Goal: Task Accomplishment & Management: Complete application form

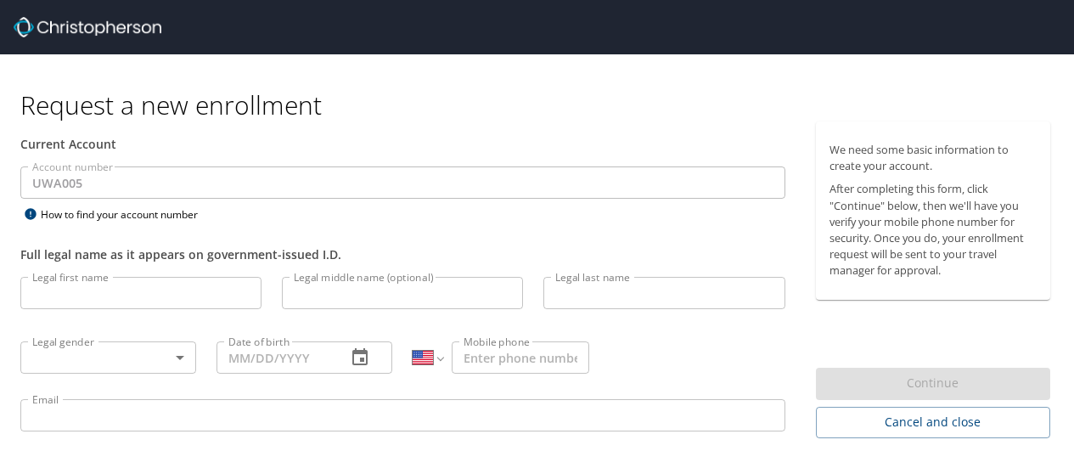
select select "US"
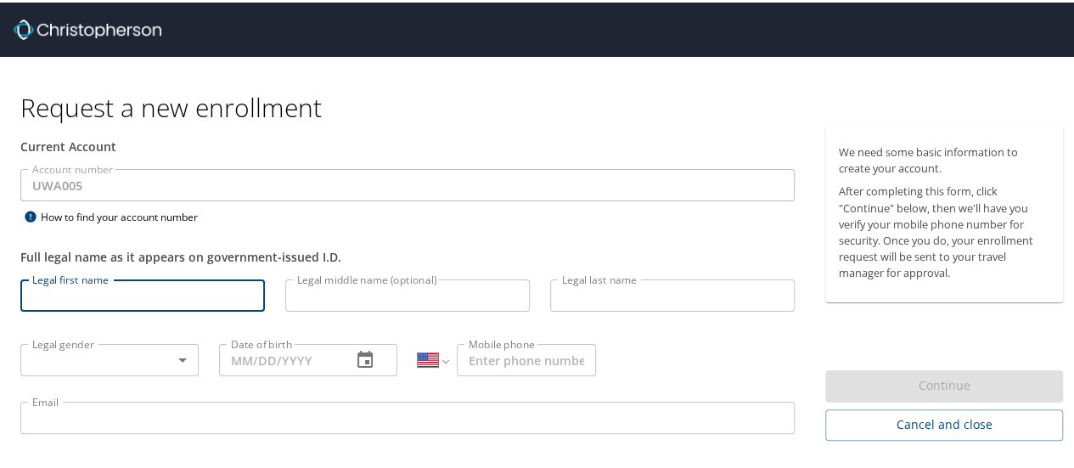
click at [148, 291] on input "Legal first name" at bounding box center [142, 293] width 245 height 32
type input "[PERSON_NAME]"
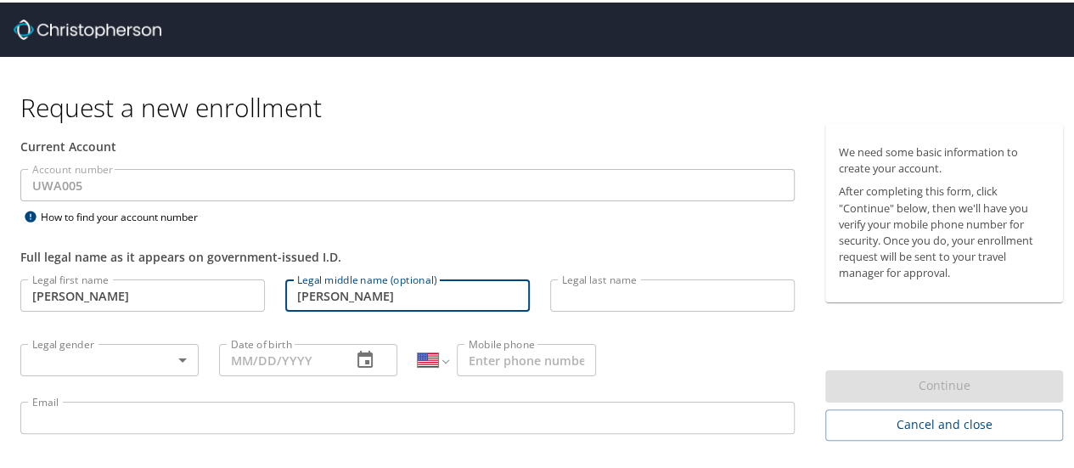
type input "[PERSON_NAME]"
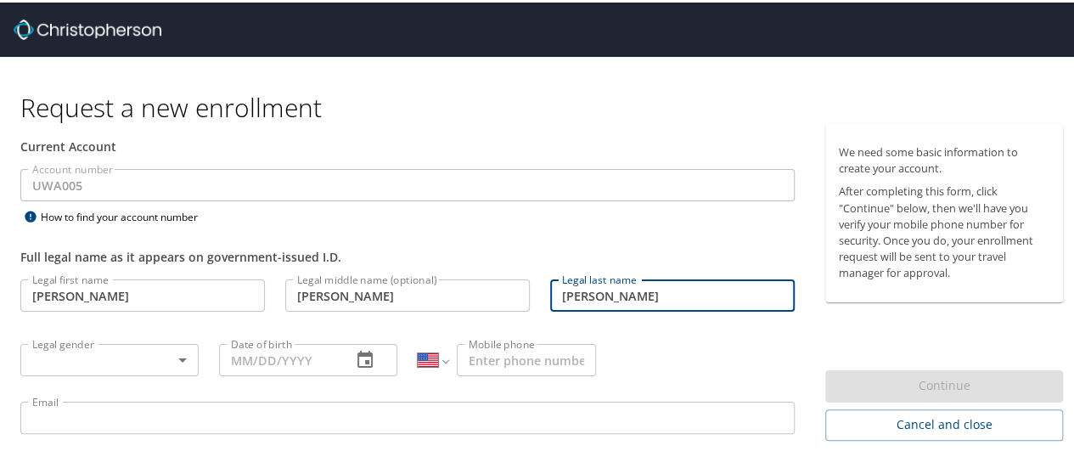
type input "[PERSON_NAME]"
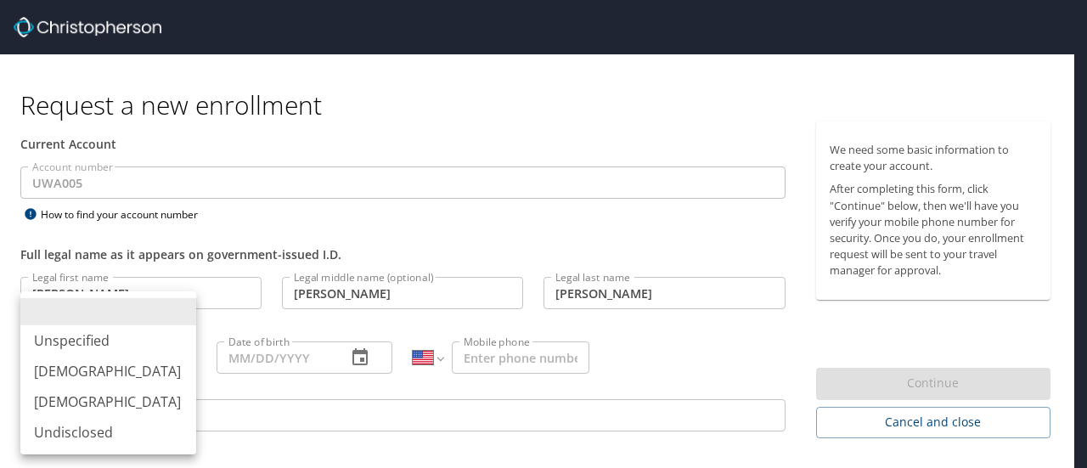
click at [183, 358] on body "Request a new enrollment Current Account Account number UWA005 Account number H…" at bounding box center [543, 234] width 1087 height 468
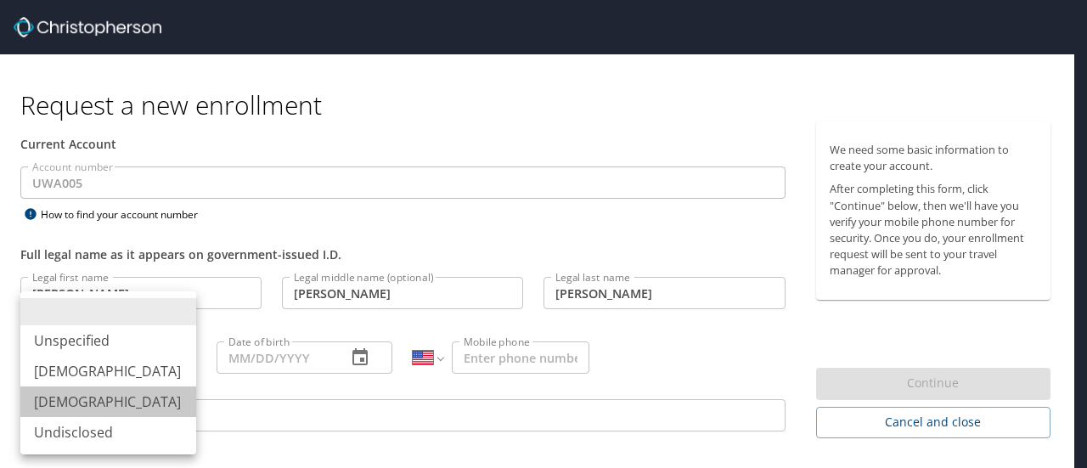
click at [146, 397] on li "Female" at bounding box center [108, 401] width 176 height 31
type input "Female"
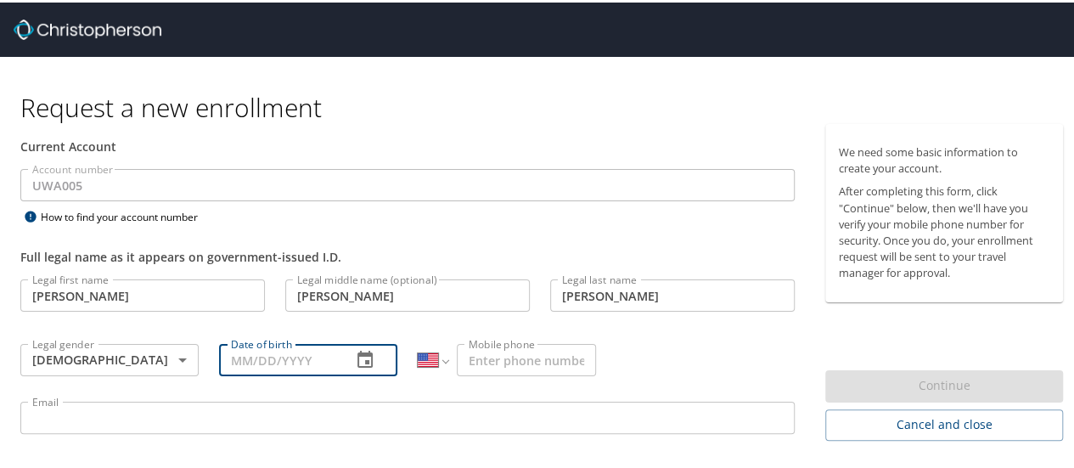
click at [267, 341] on input "Date of birth" at bounding box center [278, 357] width 119 height 32
type input "08/19/1995"
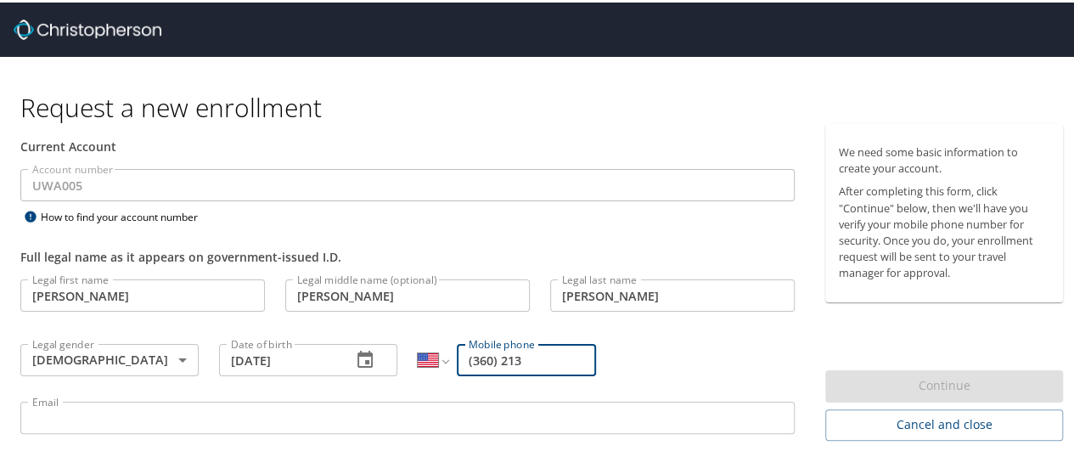
type input "(360) 213-8547"
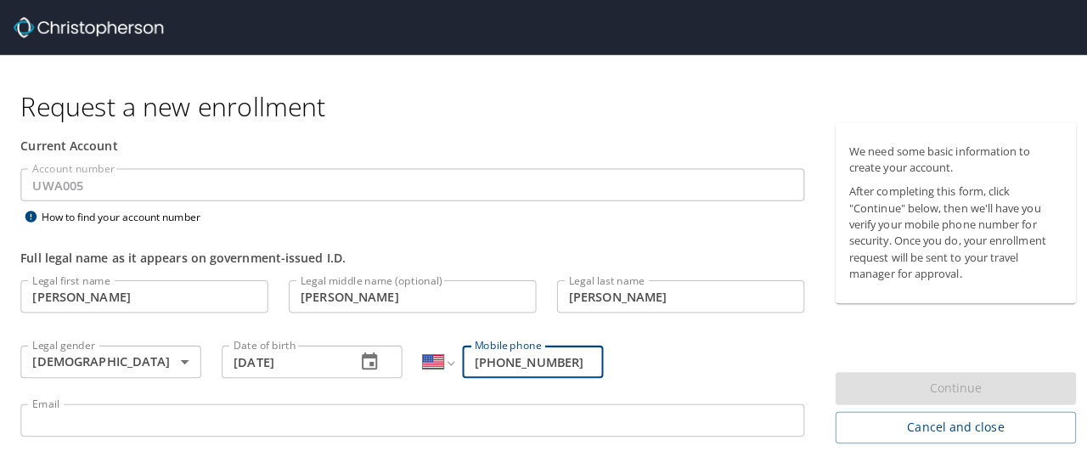
scroll to position [54, 0]
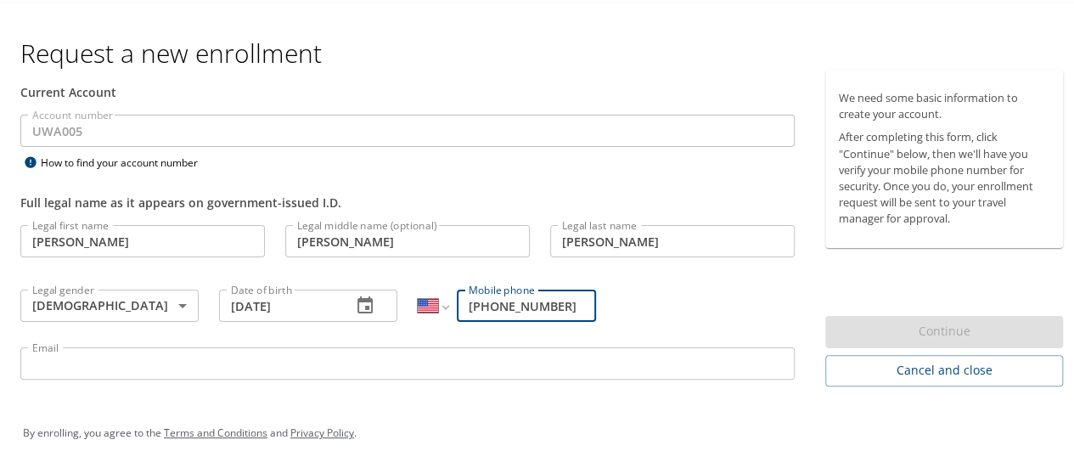
click at [460, 363] on input "Email" at bounding box center [407, 361] width 774 height 32
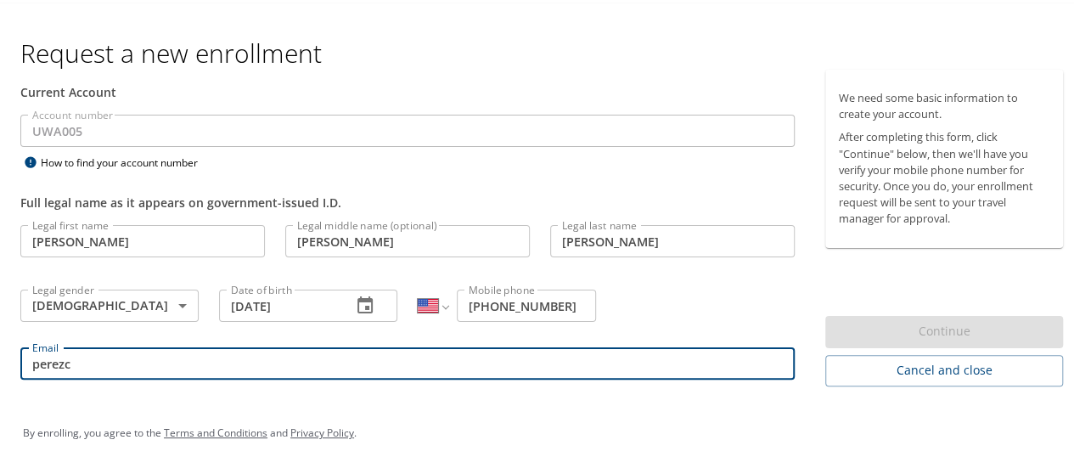
type input "[EMAIL_ADDRESS][DOMAIN_NAME]"
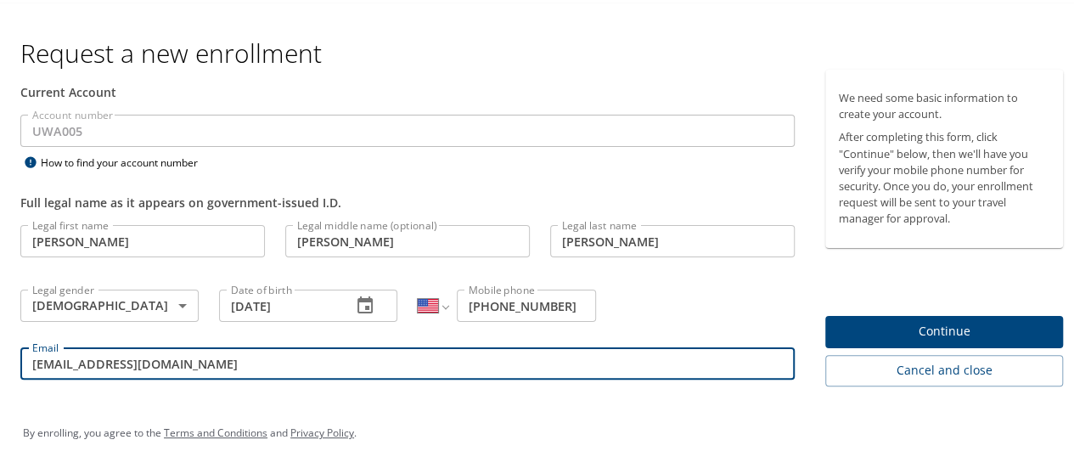
click at [895, 331] on span "Continue" at bounding box center [944, 328] width 211 height 21
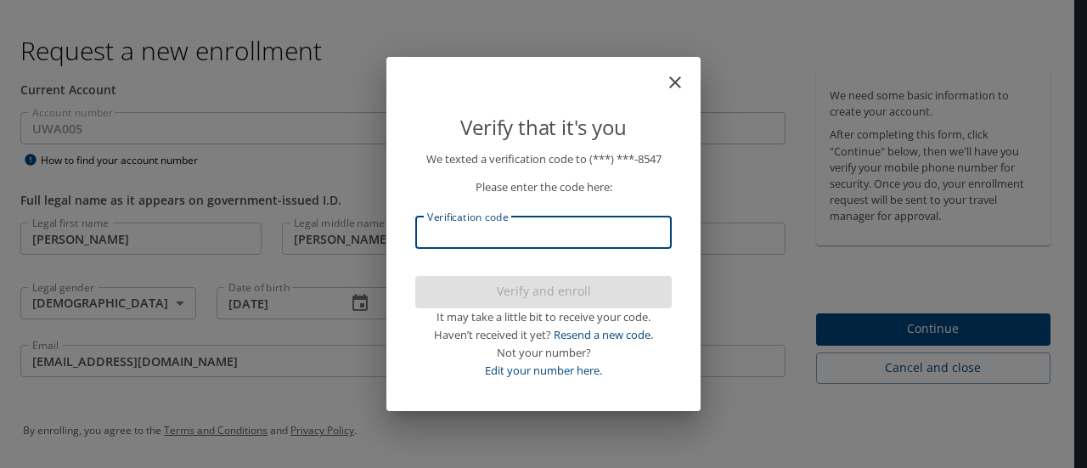
click at [642, 240] on input "Verification code" at bounding box center [543, 233] width 256 height 32
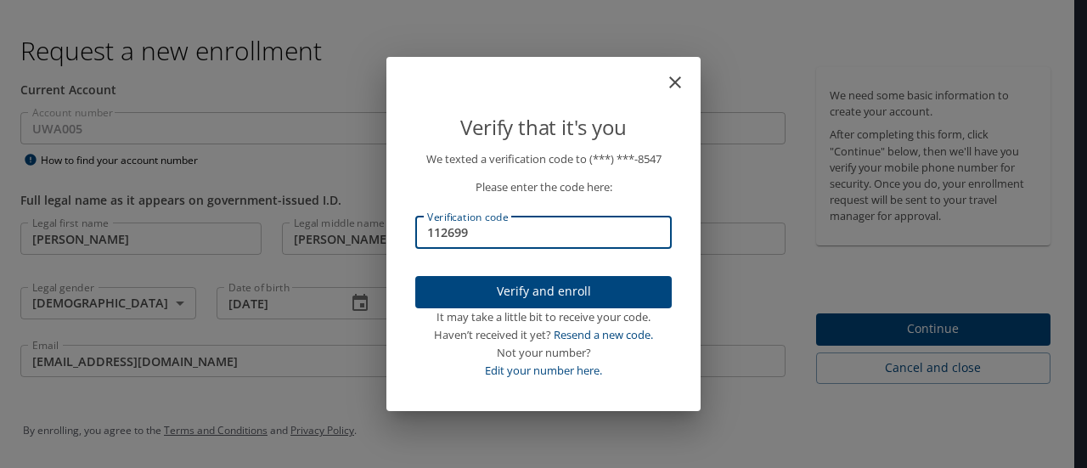
type input "112699"
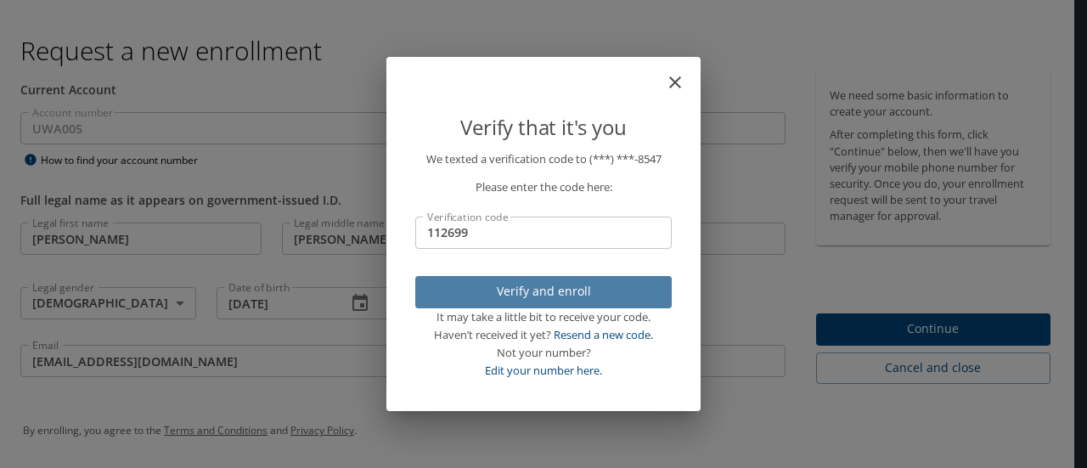
click at [550, 289] on span "Verify and enroll" at bounding box center [543, 291] width 229 height 21
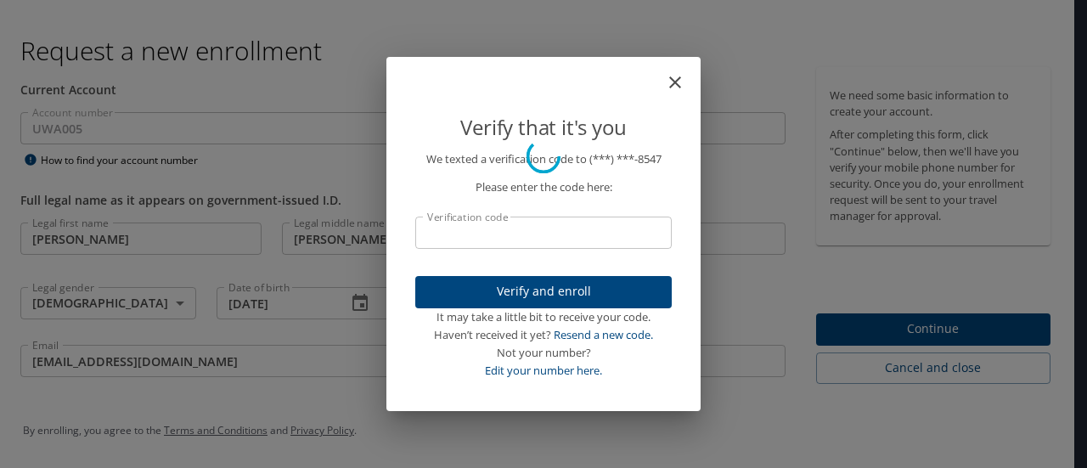
scroll to position [0, 0]
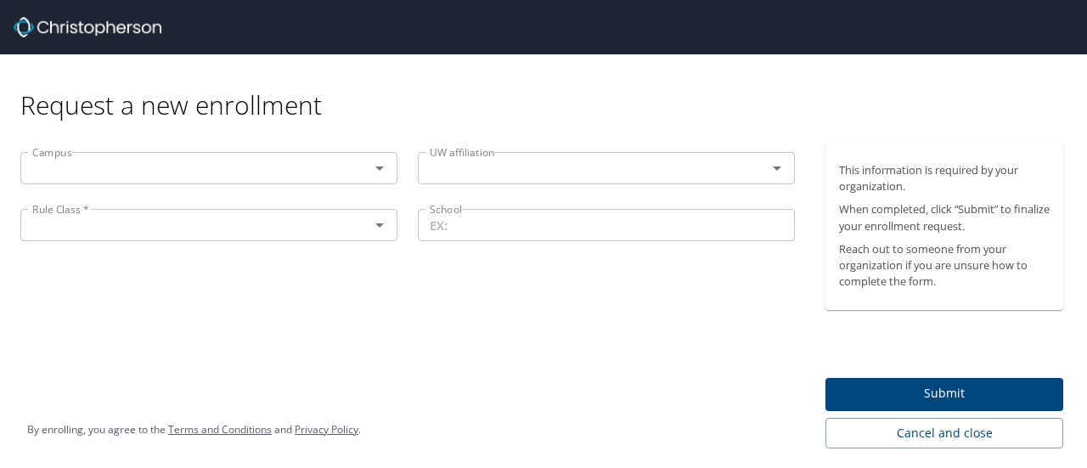
click at [166, 180] on div "Campus" at bounding box center [208, 168] width 377 height 32
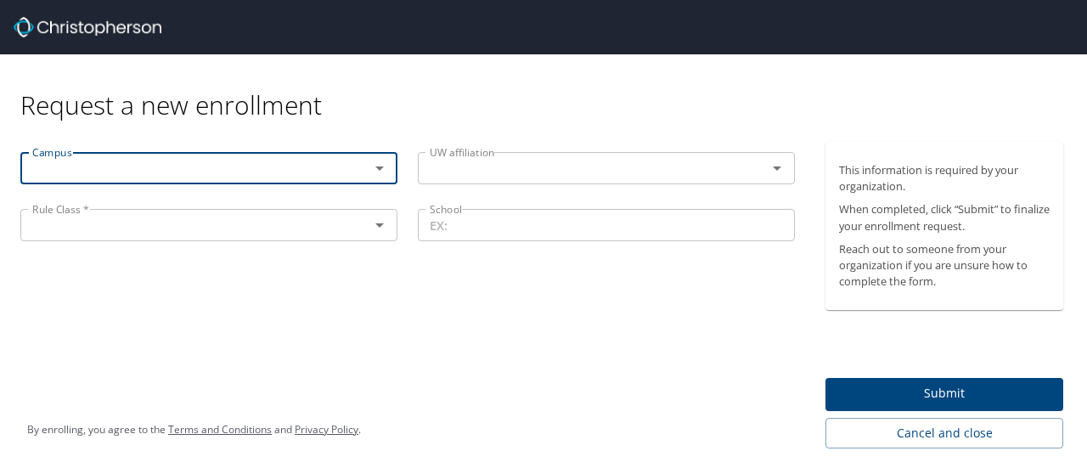
click at [166, 180] on div "Campus" at bounding box center [208, 168] width 377 height 32
click at [375, 177] on icon "Open" at bounding box center [379, 168] width 20 height 20
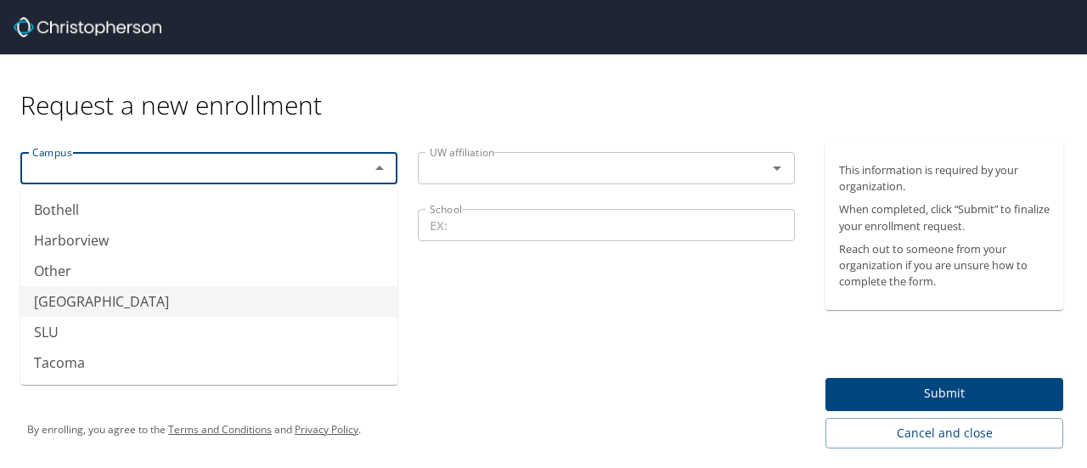
click at [251, 314] on li "Seattle" at bounding box center [208, 301] width 377 height 31
type input "Seattle"
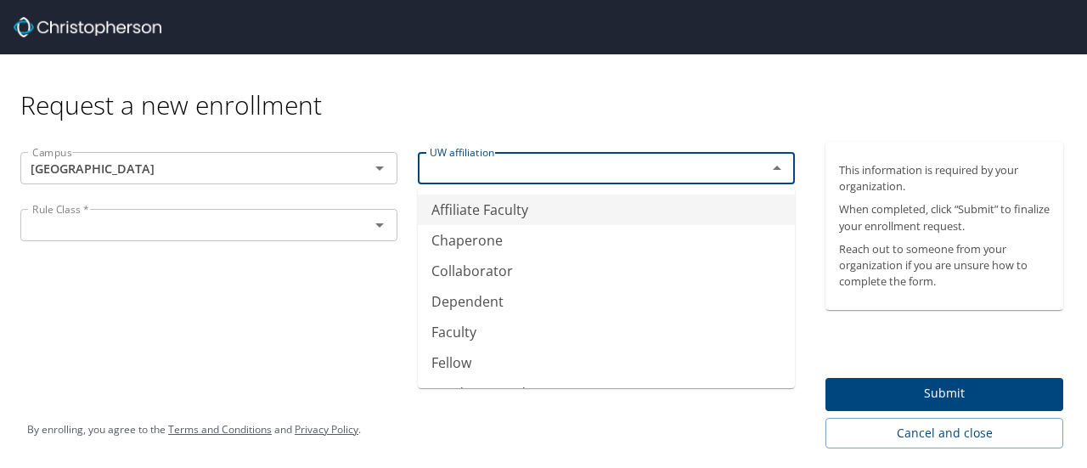
click at [553, 164] on input "text" at bounding box center [581, 168] width 317 height 22
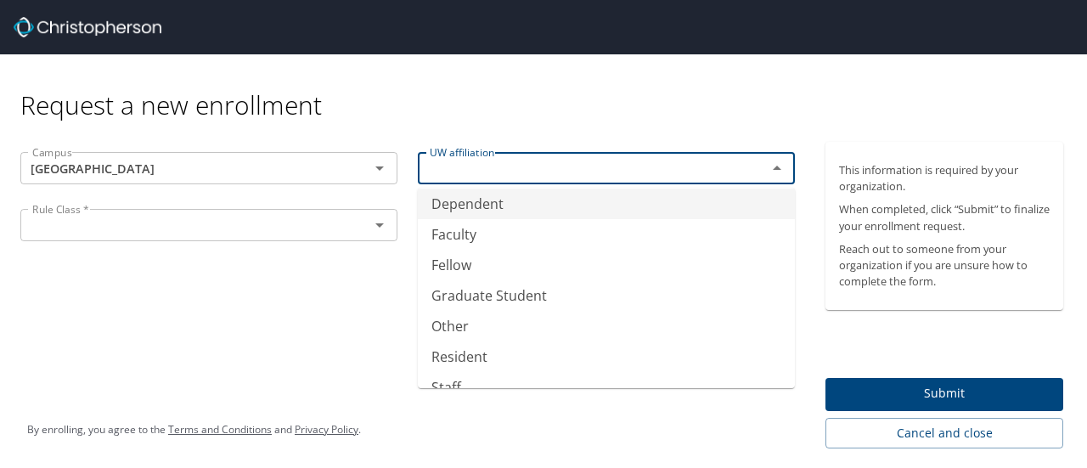
scroll to position [100, 0]
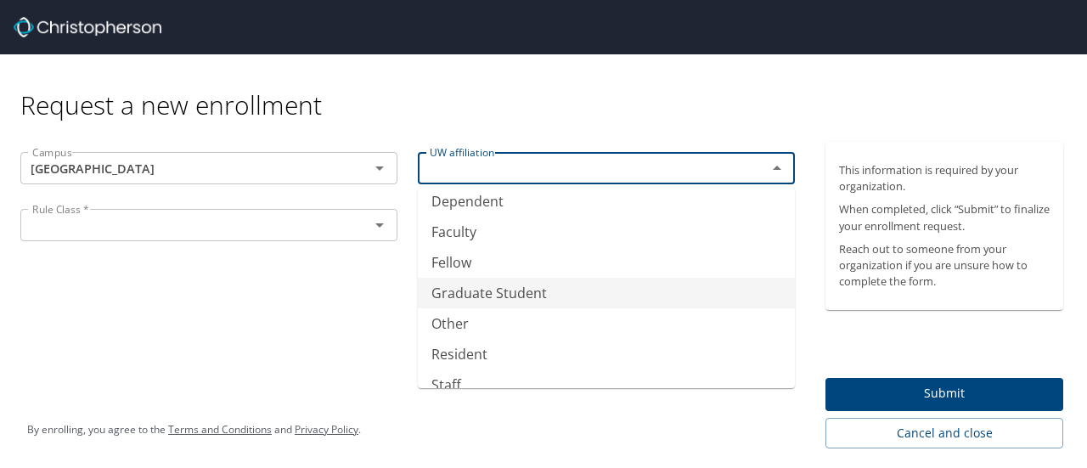
click at [542, 288] on li "Graduate Student" at bounding box center [606, 293] width 377 height 31
type input "Graduate Student"
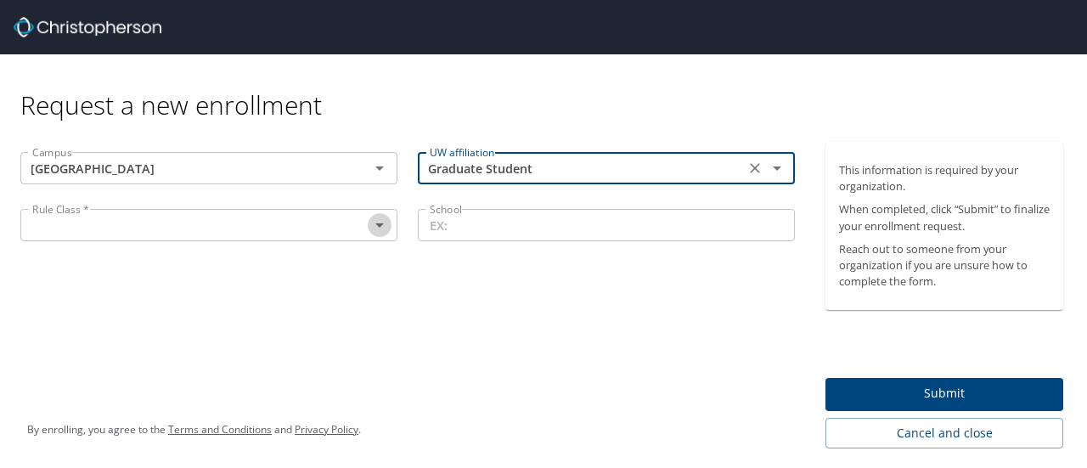
click at [384, 228] on icon "Open" at bounding box center [379, 225] width 20 height 20
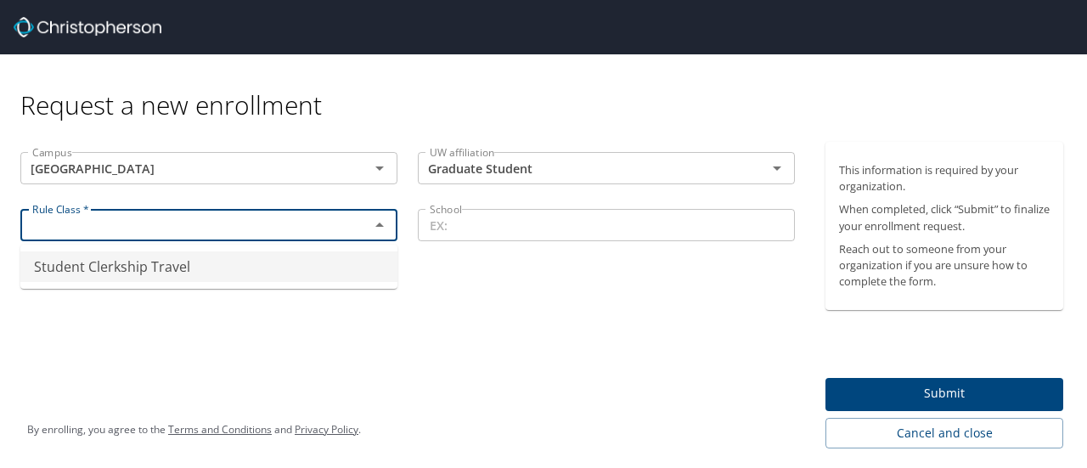
click at [309, 261] on li "Student Clerkship Travel" at bounding box center [208, 266] width 377 height 31
type input "Student Clerkship Travel"
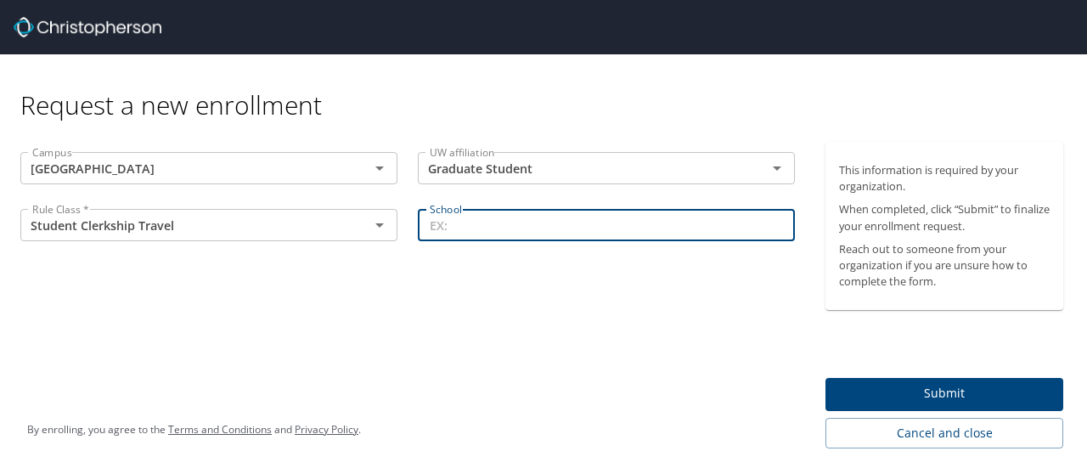
click at [560, 239] on input "School" at bounding box center [606, 225] width 377 height 32
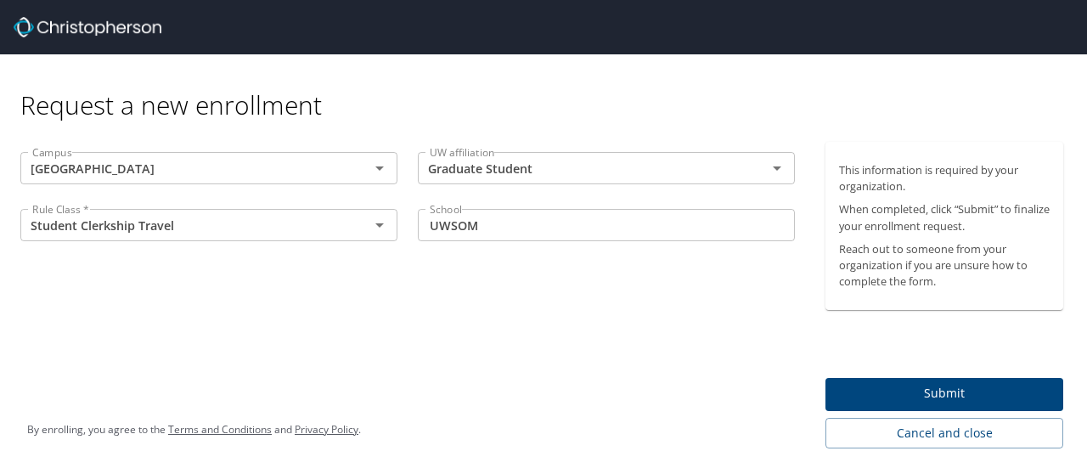
click at [566, 325] on div "Campus Seattle Campus UW affiliation Graduate Student UW affiliation Rule Class…" at bounding box center [407, 295] width 815 height 307
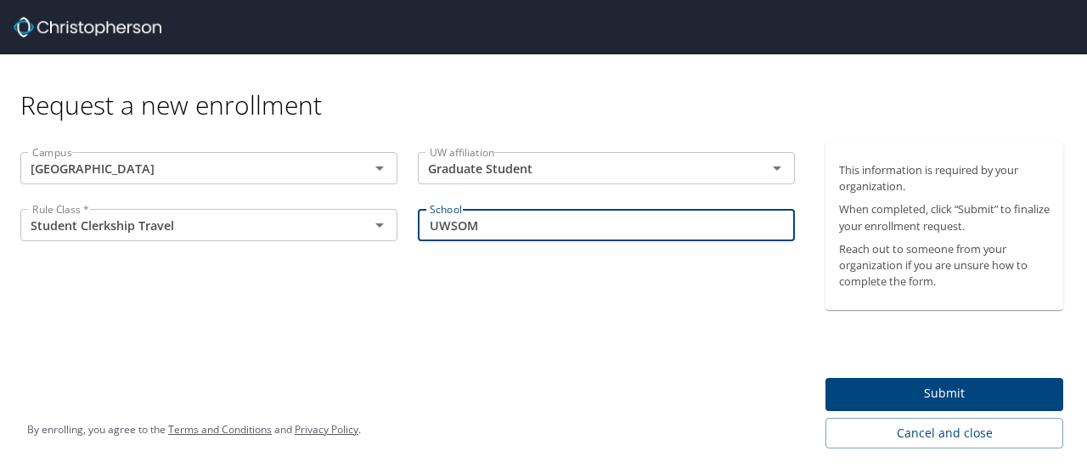
click at [506, 222] on input "UWSOM" at bounding box center [606, 225] width 377 height 32
type input "University of Washington School of Medicine"
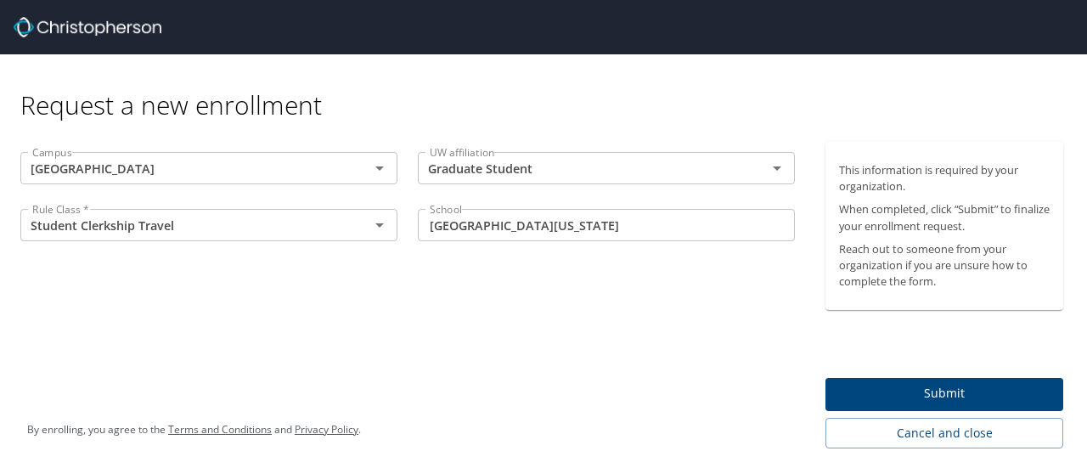
click at [552, 380] on div "Campus Seattle Campus UW affiliation Graduate Student UW affiliation Rule Class…" at bounding box center [407, 295] width 815 height 307
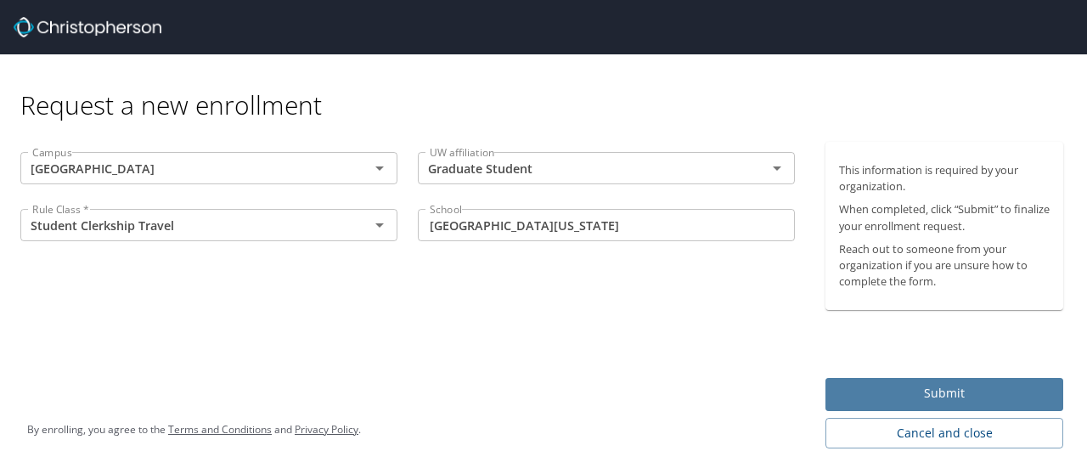
click at [891, 399] on span "Submit" at bounding box center [944, 393] width 211 height 21
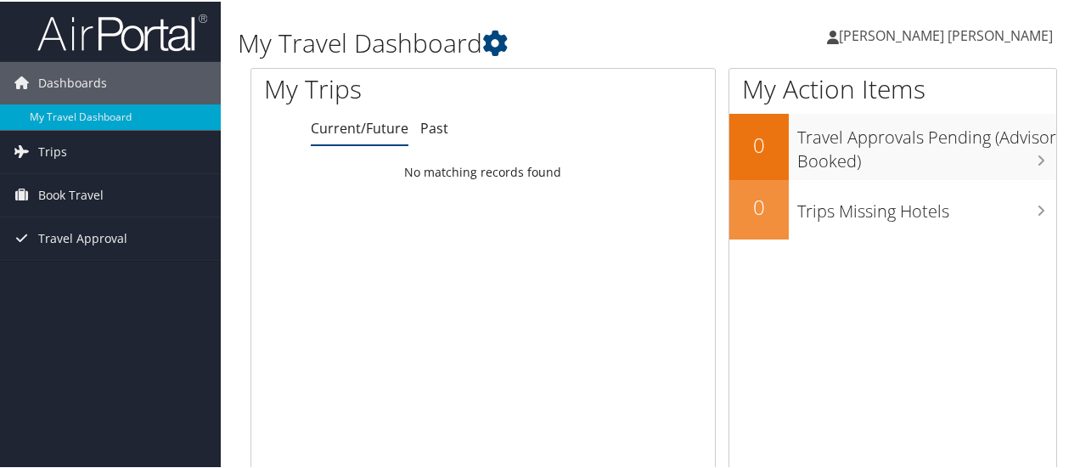
click at [931, 38] on span "[PERSON_NAME] [PERSON_NAME]" at bounding box center [946, 34] width 214 height 19
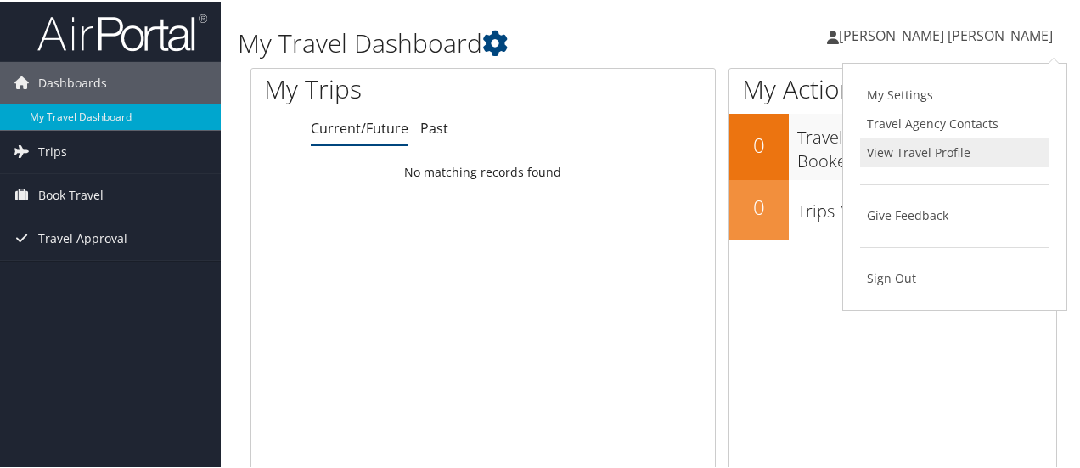
click at [901, 149] on link "View Travel Profile" at bounding box center [954, 151] width 189 height 29
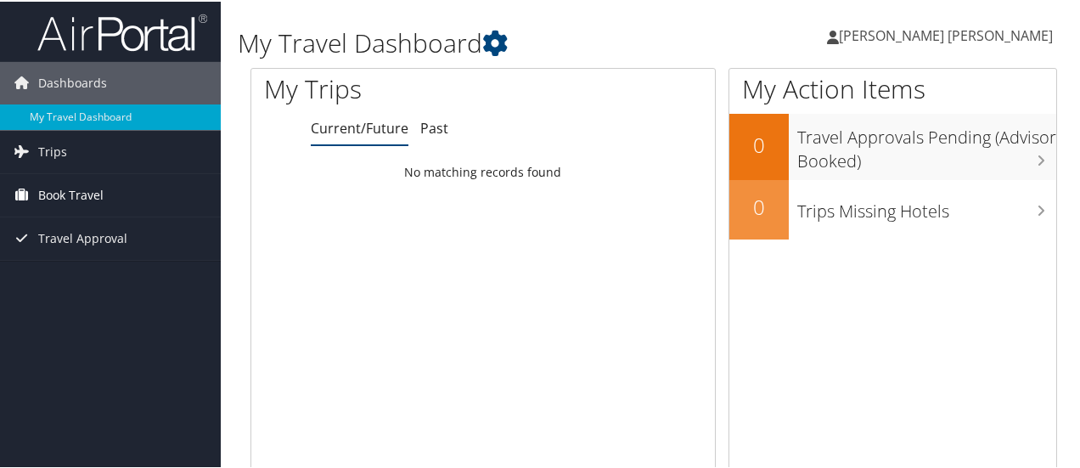
click at [108, 203] on link "Book Travel" at bounding box center [110, 193] width 221 height 42
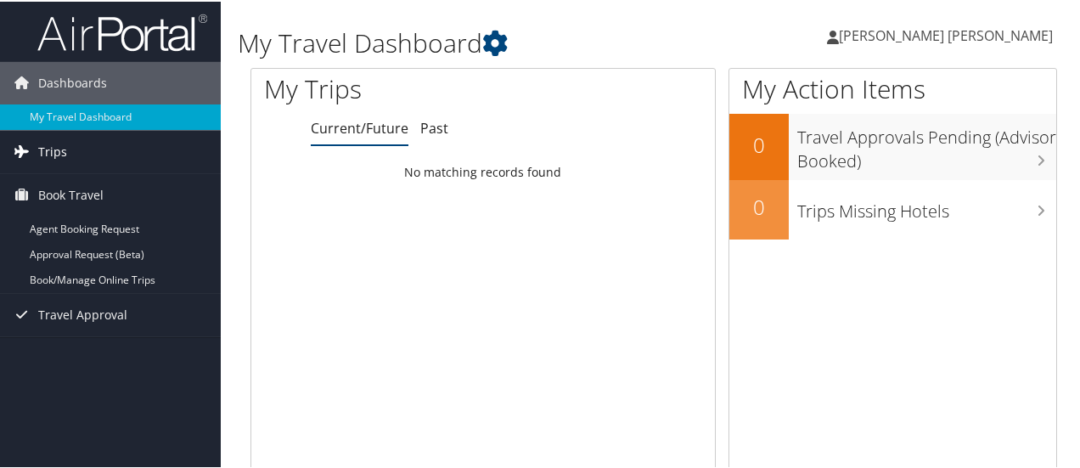
click at [64, 160] on span "Trips" at bounding box center [52, 150] width 29 height 42
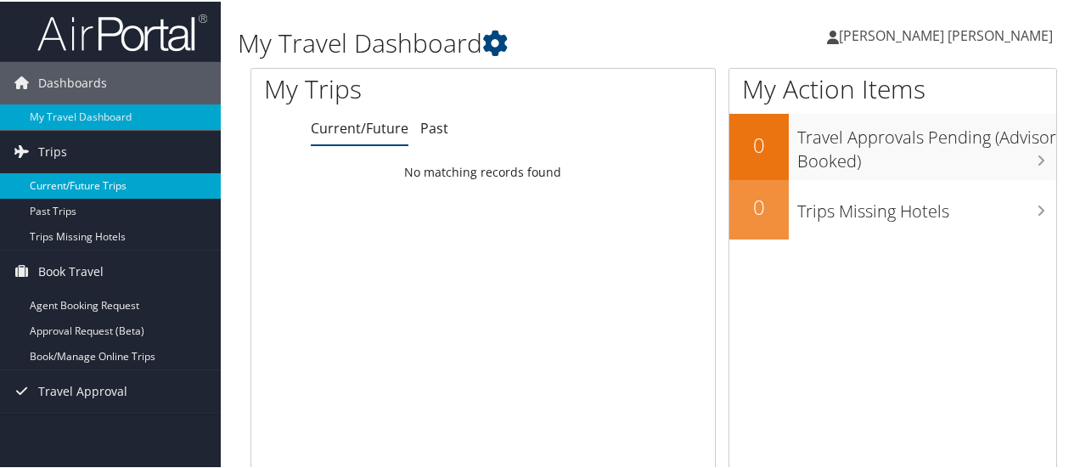
click at [72, 176] on link "Current/Future Trips" at bounding box center [110, 184] width 221 height 25
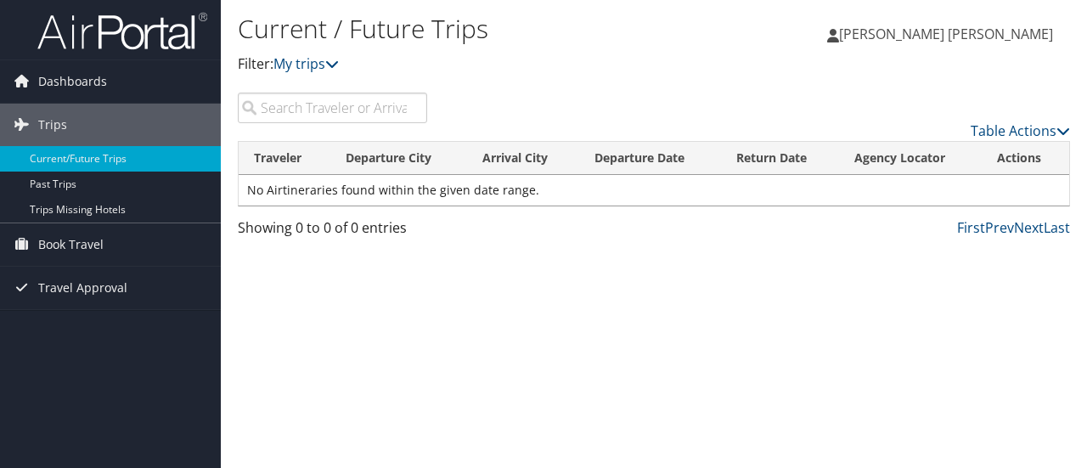
click at [926, 39] on span "[PERSON_NAME] [PERSON_NAME]" at bounding box center [946, 34] width 214 height 19
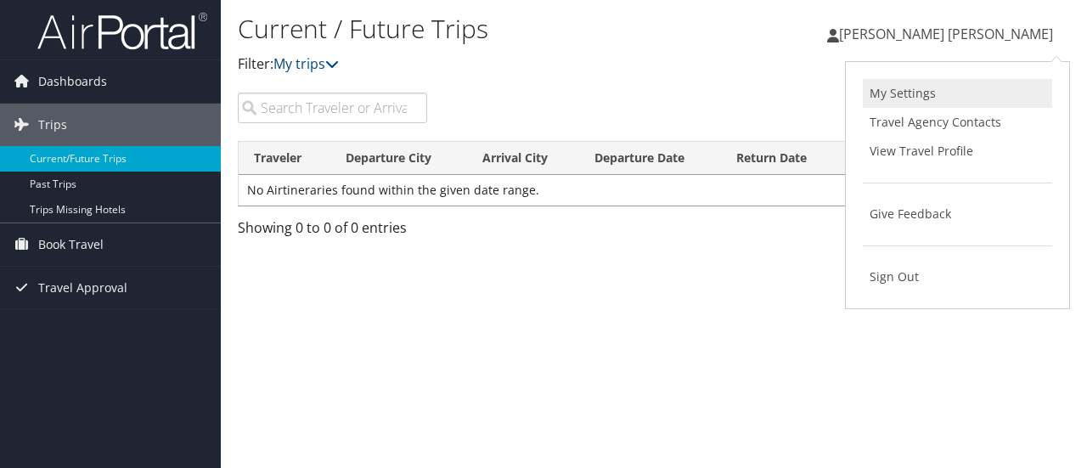
click at [911, 91] on link "My Settings" at bounding box center [957, 93] width 189 height 29
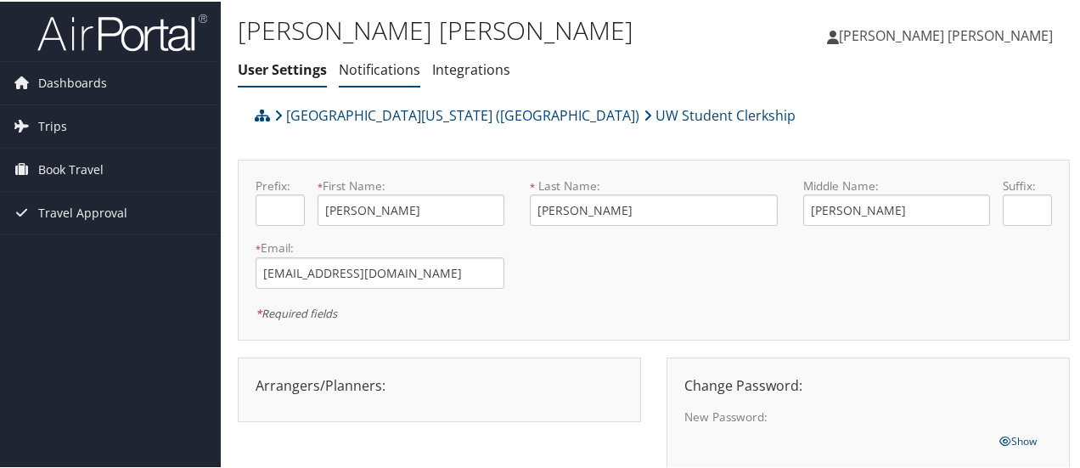
click at [363, 62] on link "Notifications" at bounding box center [380, 68] width 82 height 19
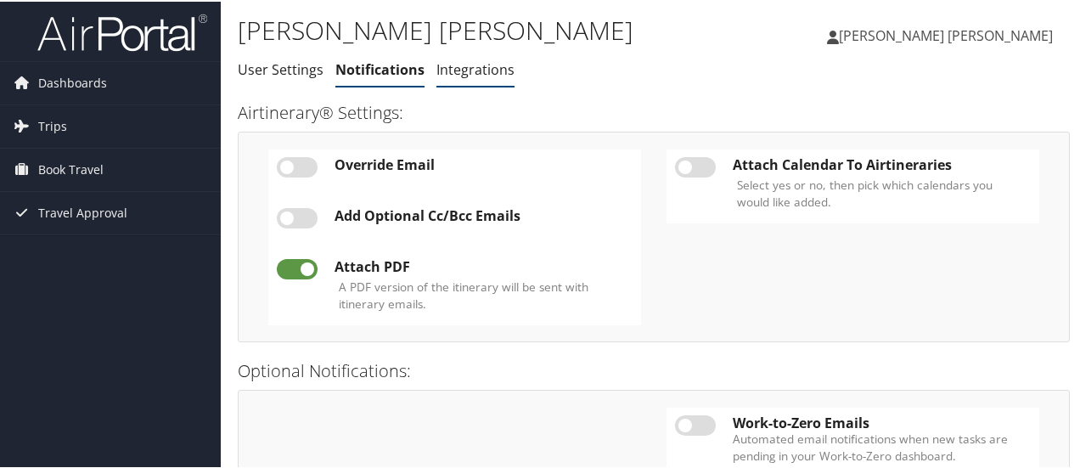
click at [462, 66] on link "Integrations" at bounding box center [475, 68] width 78 height 19
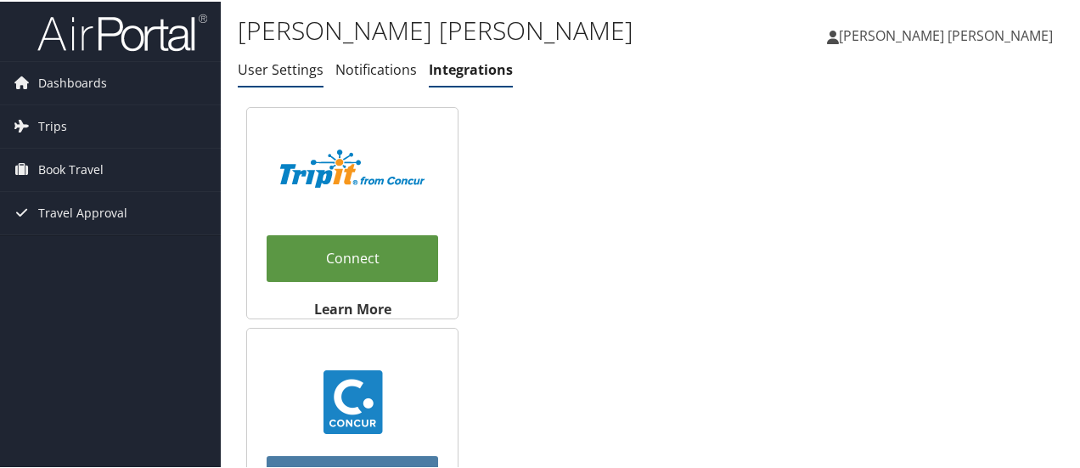
click at [297, 66] on link "User Settings" at bounding box center [281, 68] width 86 height 19
